Goal: Transaction & Acquisition: Purchase product/service

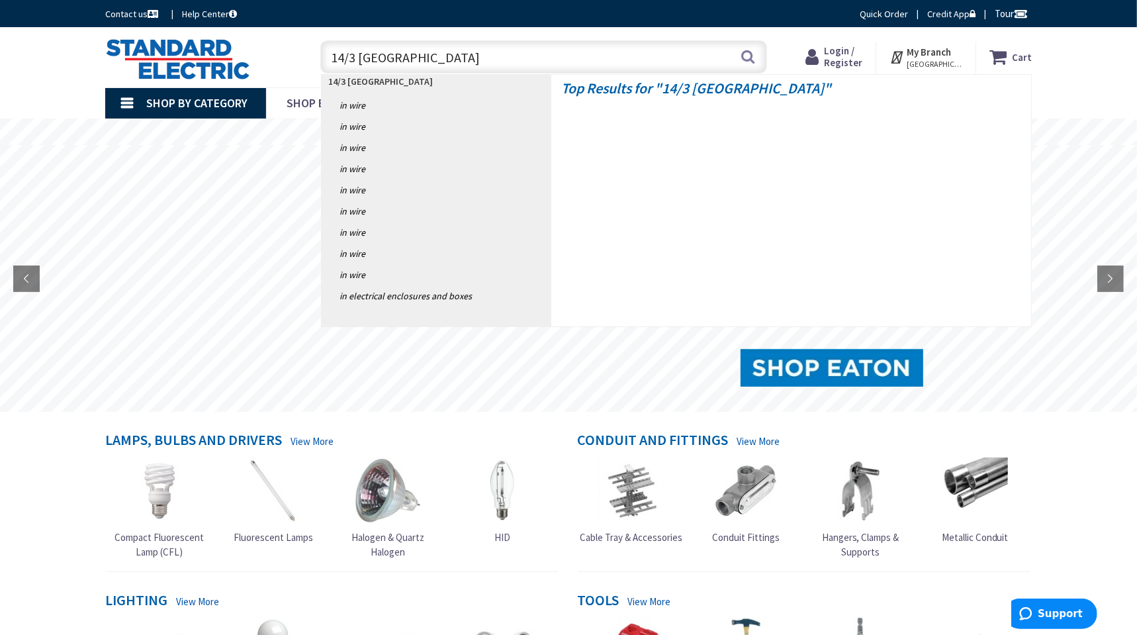
type input "14/3 romex"
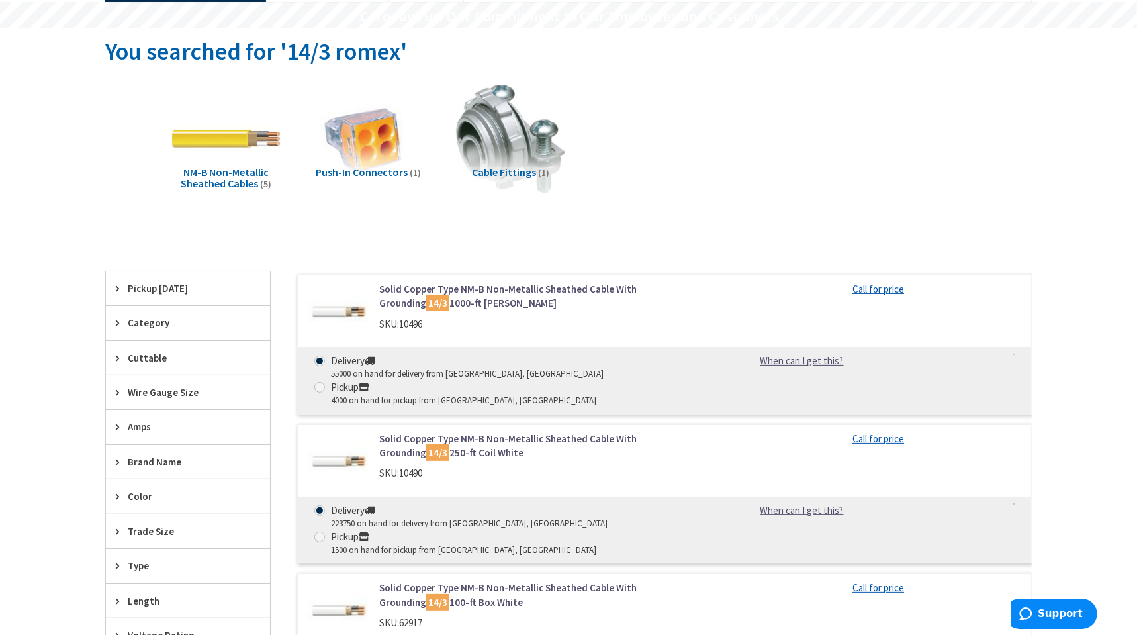
scroll to position [214, 0]
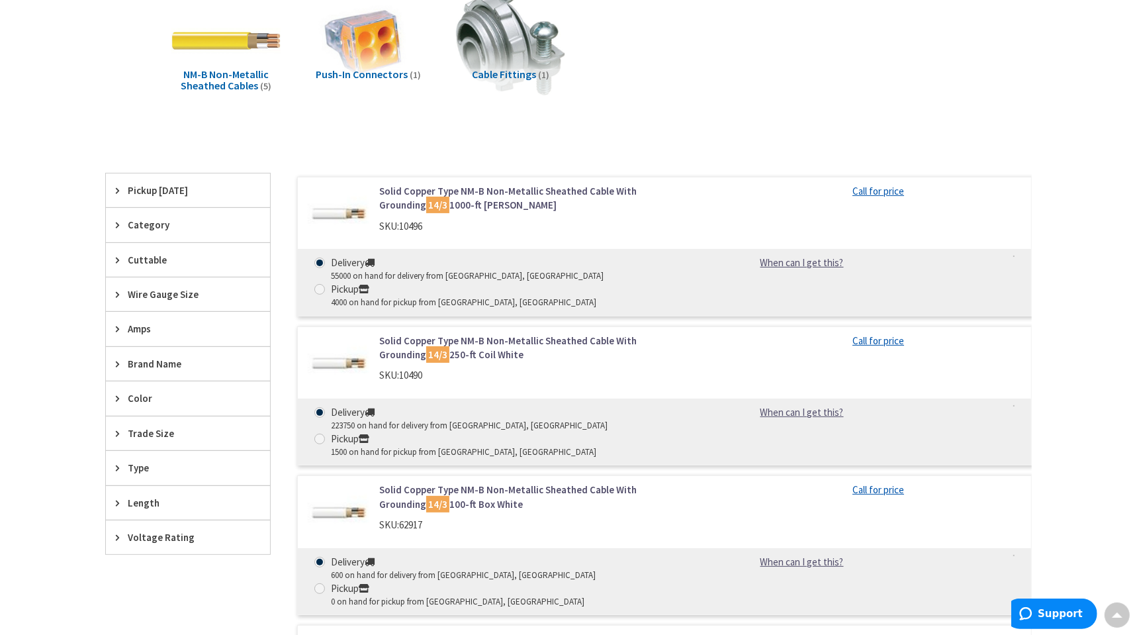
click at [438, 334] on link "Solid Copper Type NM-B Non-Metallic Sheathed Cable With Grounding 14/3 250-ft C…" at bounding box center [547, 348] width 337 height 28
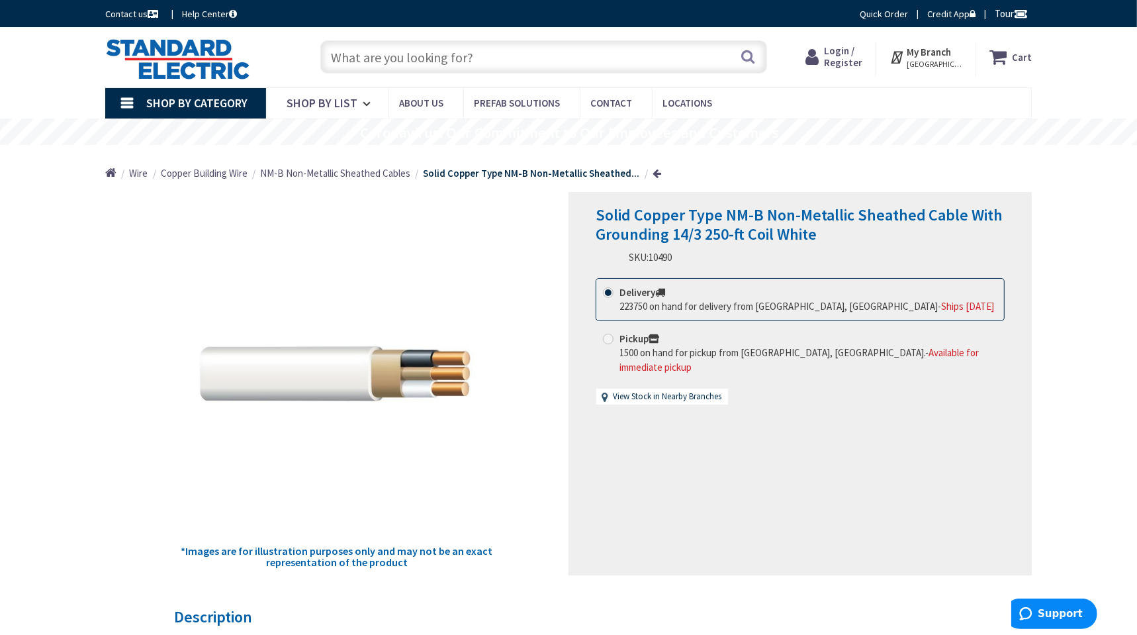
click at [613, 342] on input "Pickup 1500 on hand for pickup from Manchester, NH. - Available for immediate p…" at bounding box center [610, 338] width 9 height 9
radio input "true"
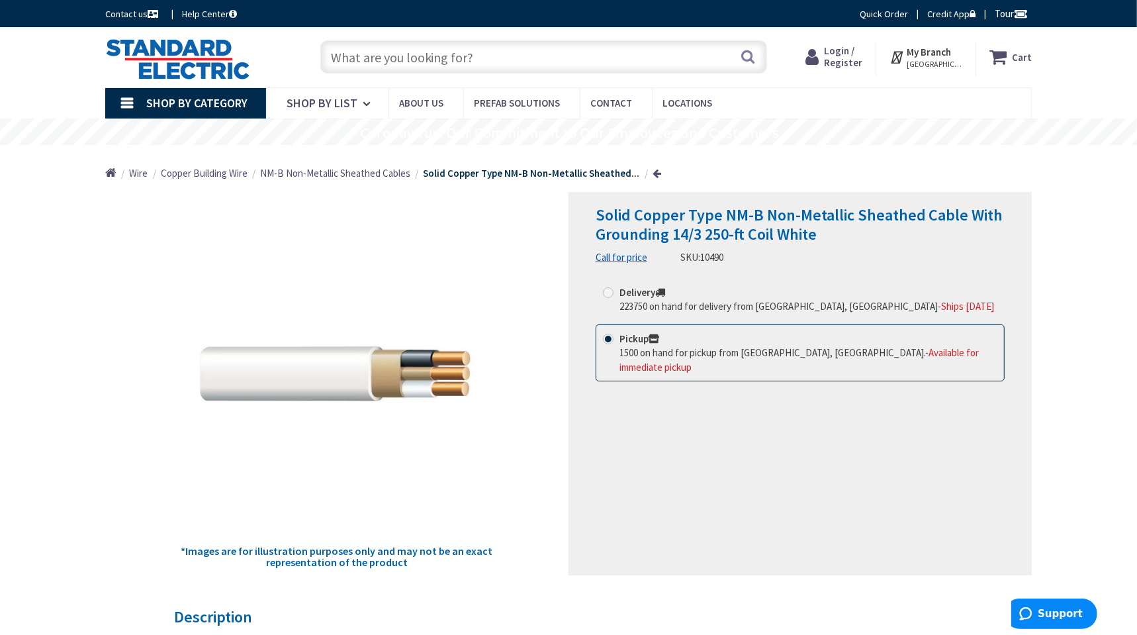
click at [631, 259] on link "Call for price" at bounding box center [622, 257] width 52 height 14
